Goal: Task Accomplishment & Management: Manage account settings

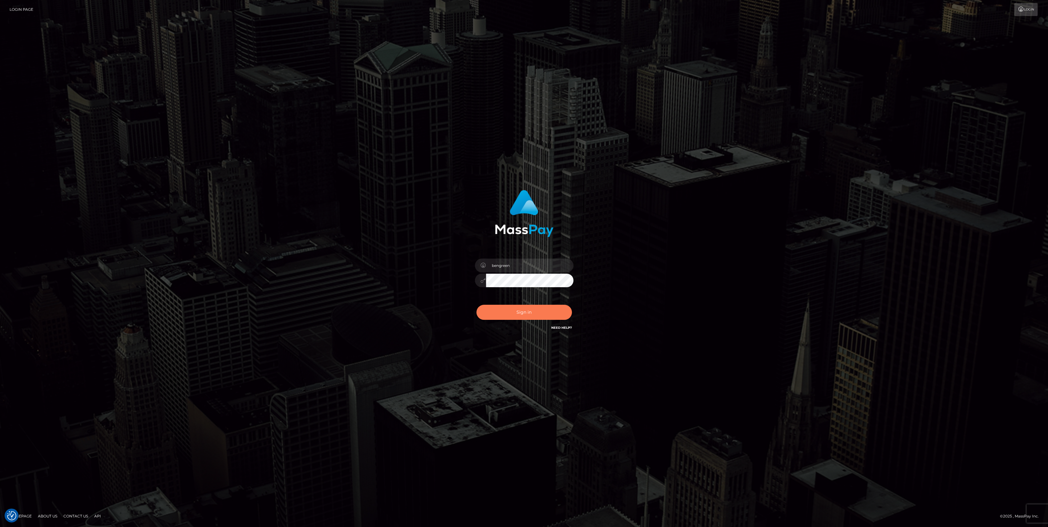
click at [521, 320] on button "Sign in" at bounding box center [523, 312] width 95 height 15
type input "bengreen"
click at [500, 311] on button "Sign in" at bounding box center [523, 312] width 95 height 15
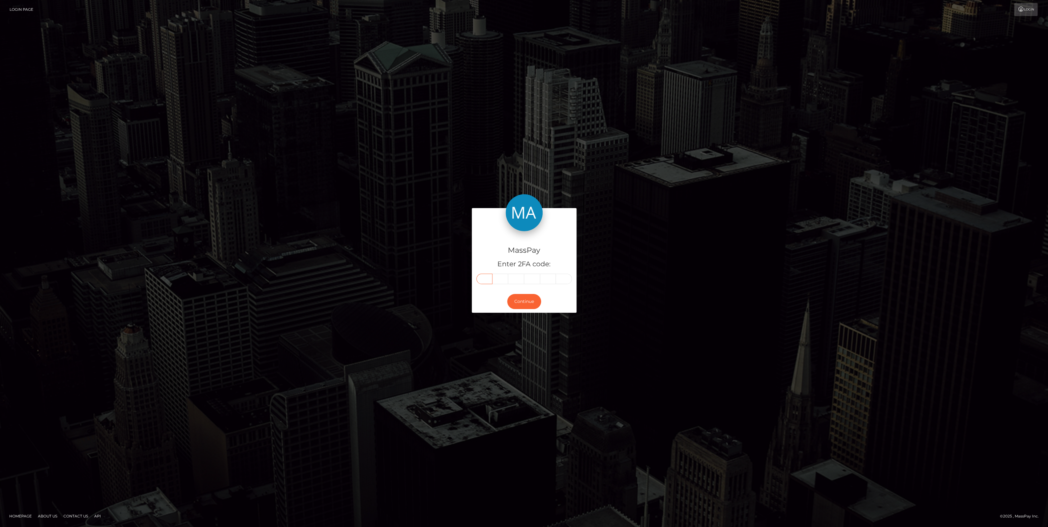
paste input "1"
type input "1"
type input "2"
type input "8"
type input "3"
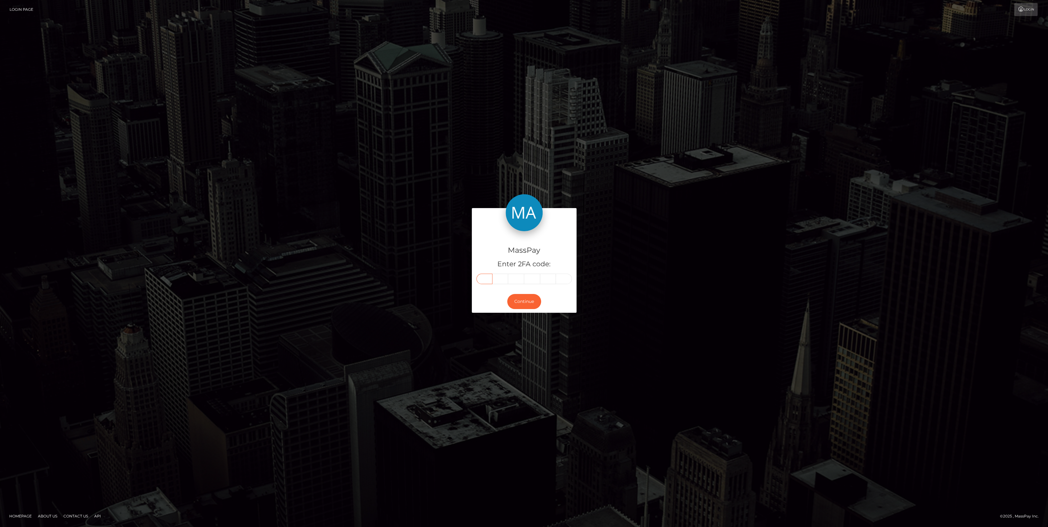
type input "9"
click at [521, 295] on button "Continue" at bounding box center [524, 301] width 34 height 15
click at [520, 298] on button "Continue" at bounding box center [524, 301] width 34 height 15
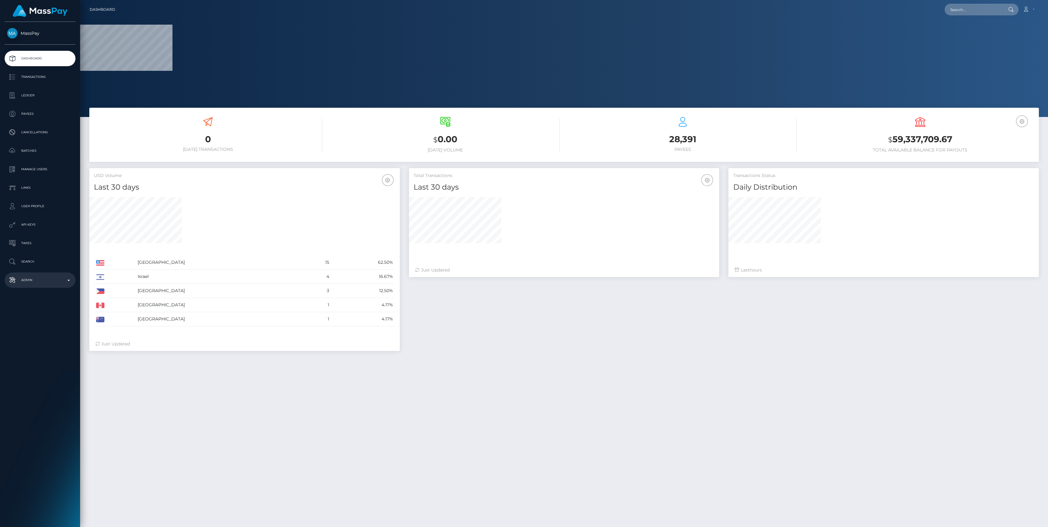
click at [40, 286] on link "Admin" at bounding box center [40, 279] width 71 height 15
select select
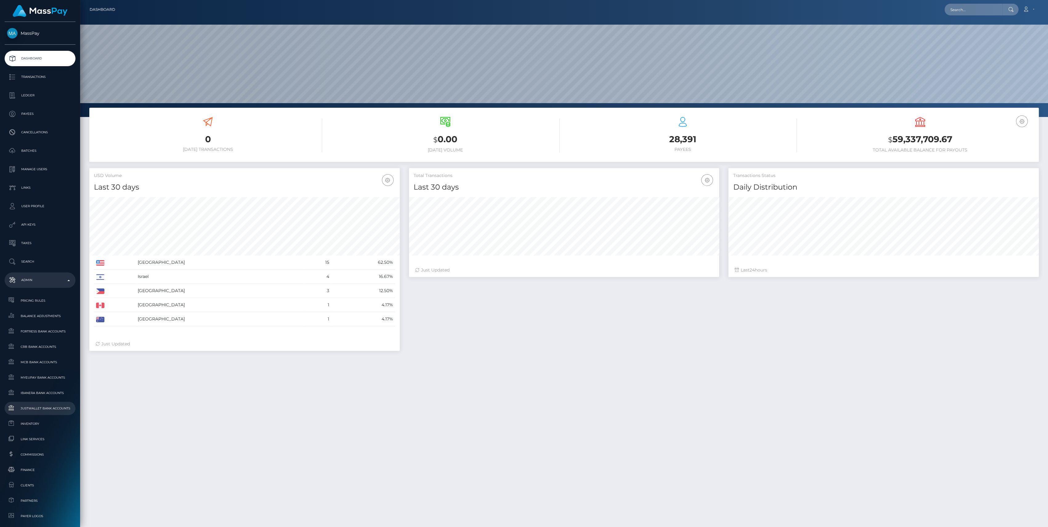
scroll to position [136, 0]
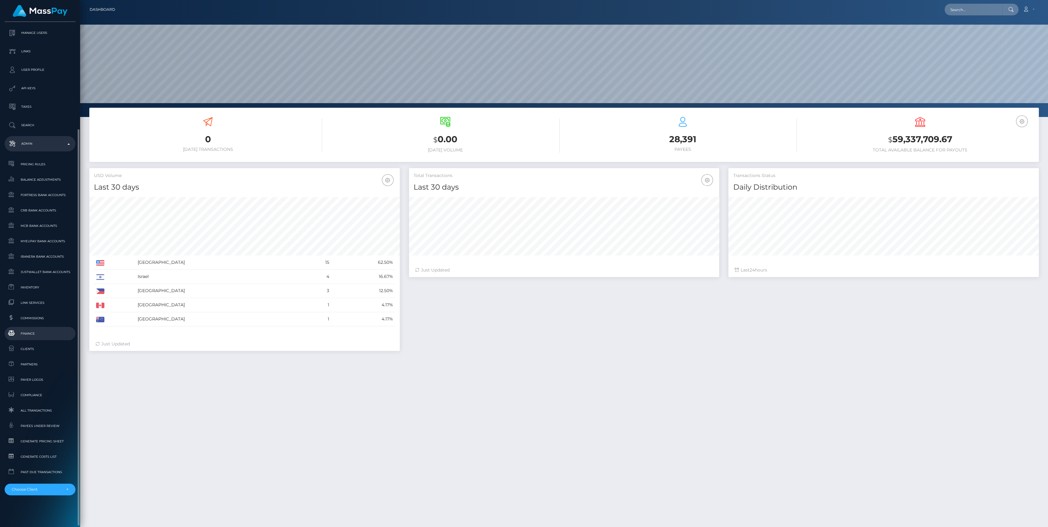
click at [30, 330] on span "Finance" at bounding box center [40, 333] width 66 height 7
click at [36, 287] on span "Inventory" at bounding box center [40, 287] width 66 height 7
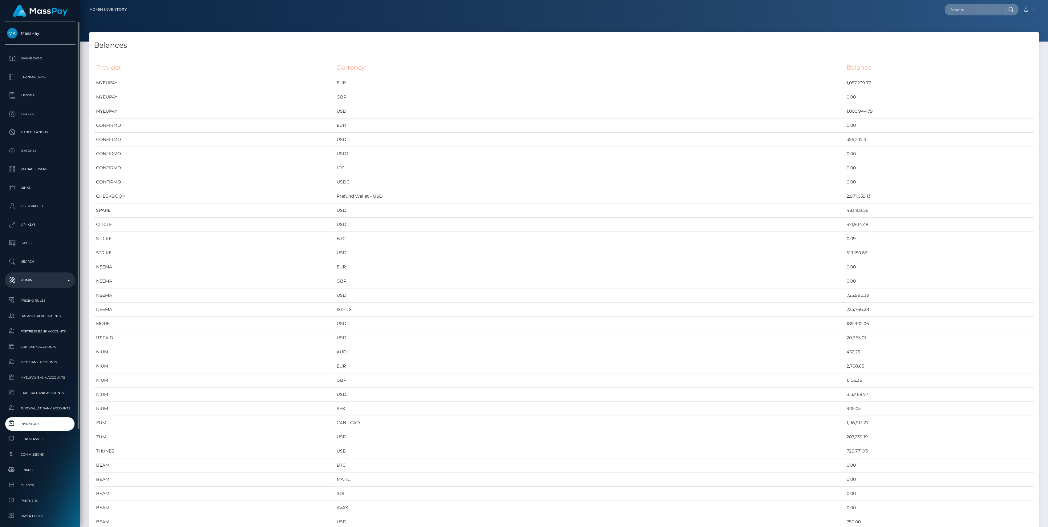
scroll to position [136, 0]
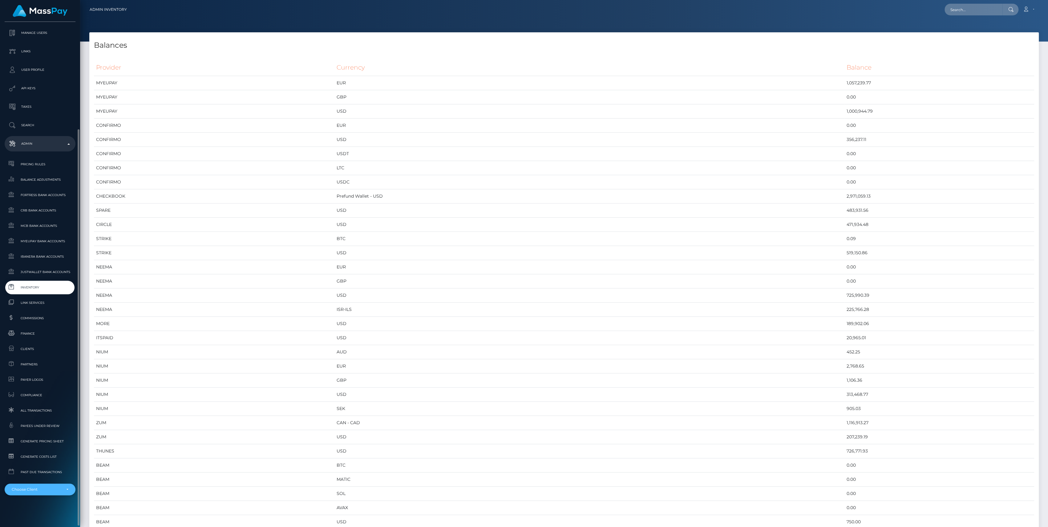
click at [20, 489] on div "Choose Client" at bounding box center [37, 489] width 50 height 5
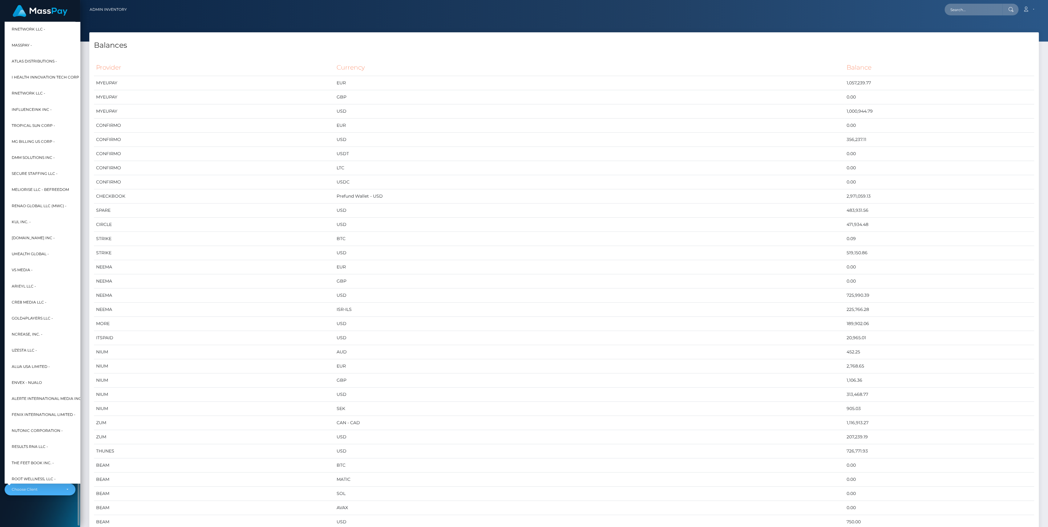
scroll to position [0, 7]
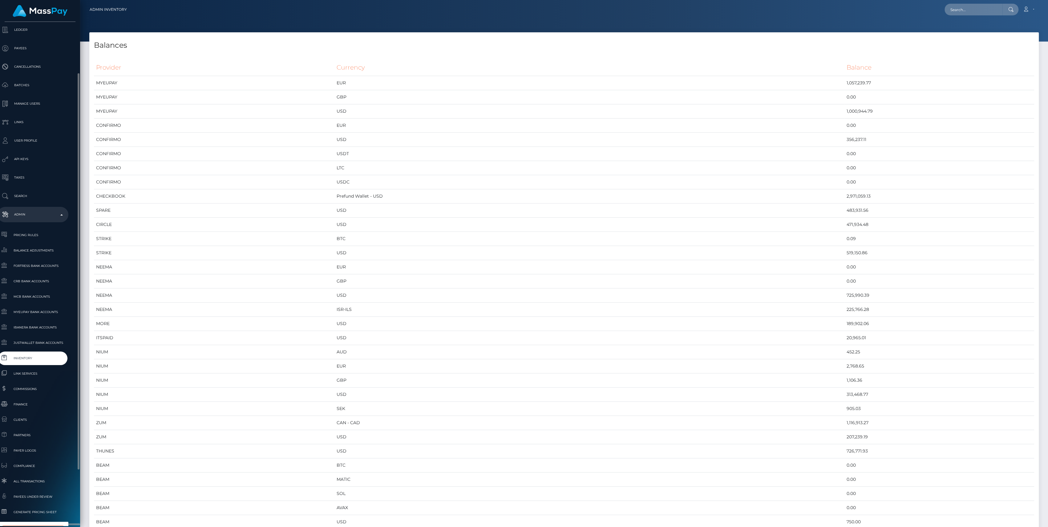
type input "selec"
select select "44"
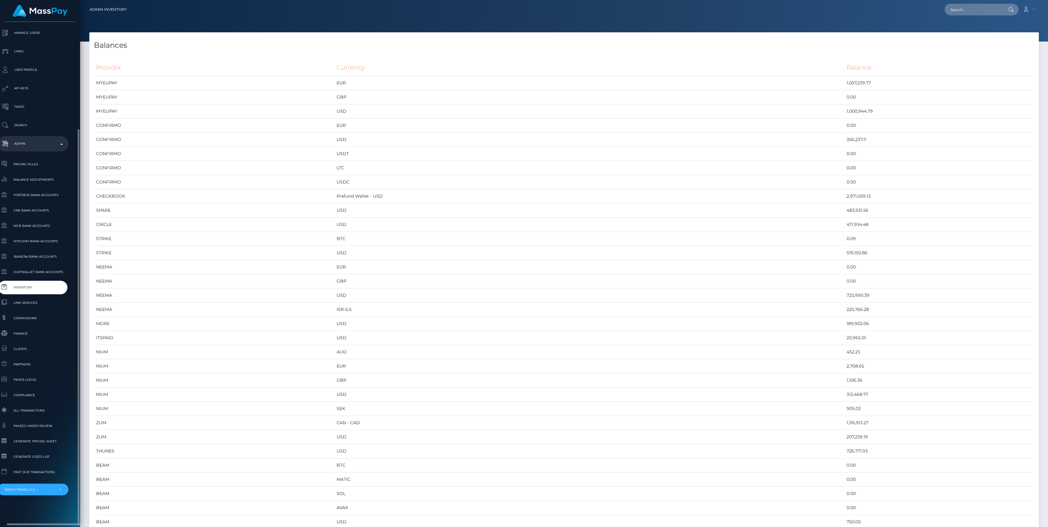
click at [42, 288] on span "Inventory" at bounding box center [33, 287] width 66 height 7
click at [11, 489] on div "Select Media LLC -" at bounding box center [30, 489] width 50 height 5
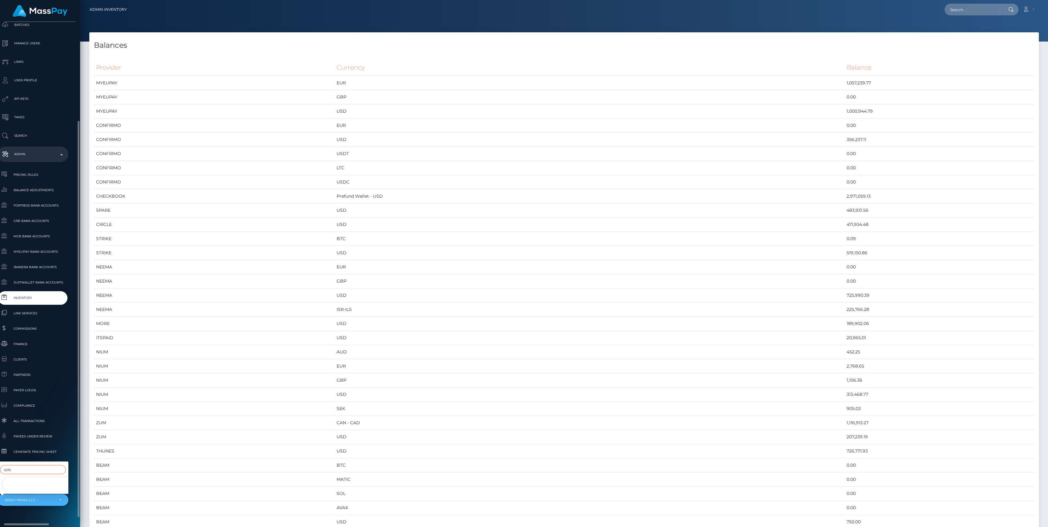
type input "sele"
select select "44"
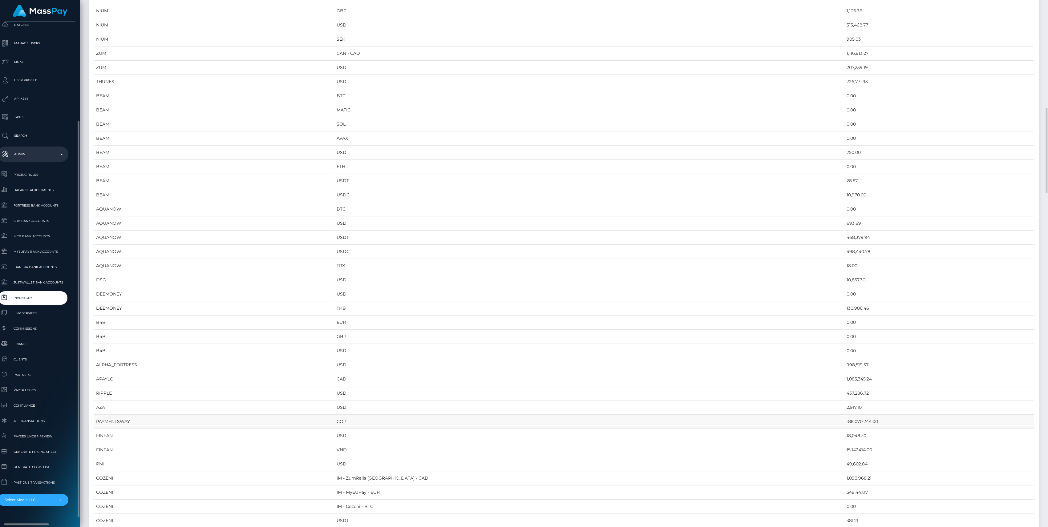
scroll to position [410, 0]
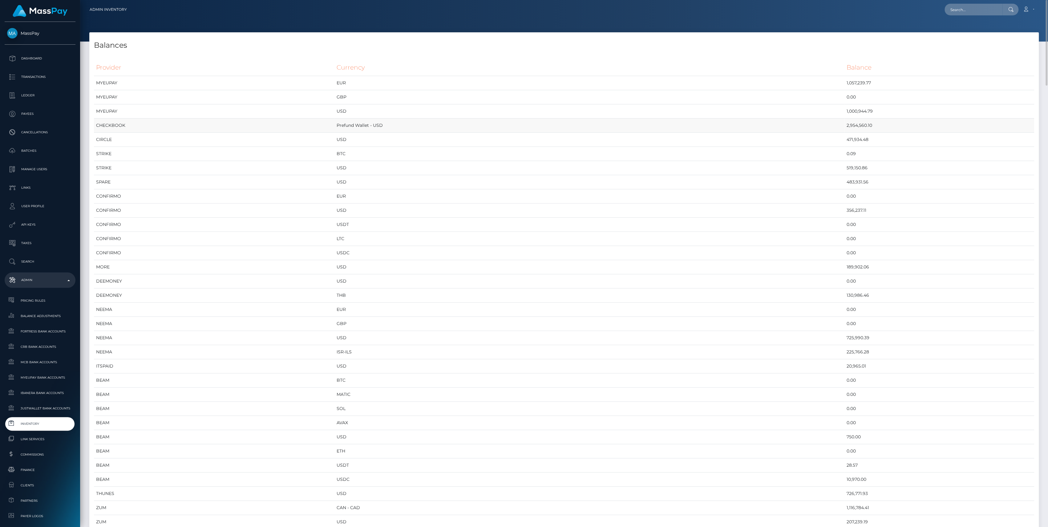
drag, startPoint x: 817, startPoint y: 124, endPoint x: 802, endPoint y: 119, distance: 15.8
click at [844, 119] on td "2,954,560.10" at bounding box center [939, 126] width 190 height 14
